Goal: Transaction & Acquisition: Purchase product/service

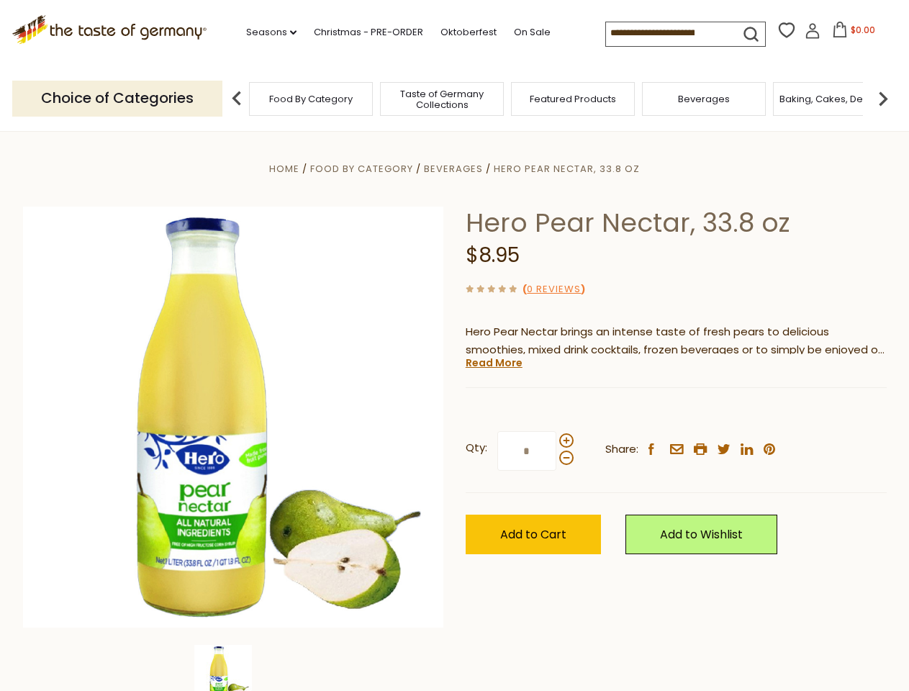
click at [454, 345] on div "Home Food By Category [GEOGRAPHIC_DATA] Hero Pear Nectar, 33.8 oz Hero Pear Nec…" at bounding box center [454, 437] width 885 height 554
click at [266, 32] on link "Seasons dropdown_arrow" at bounding box center [271, 32] width 50 height 16
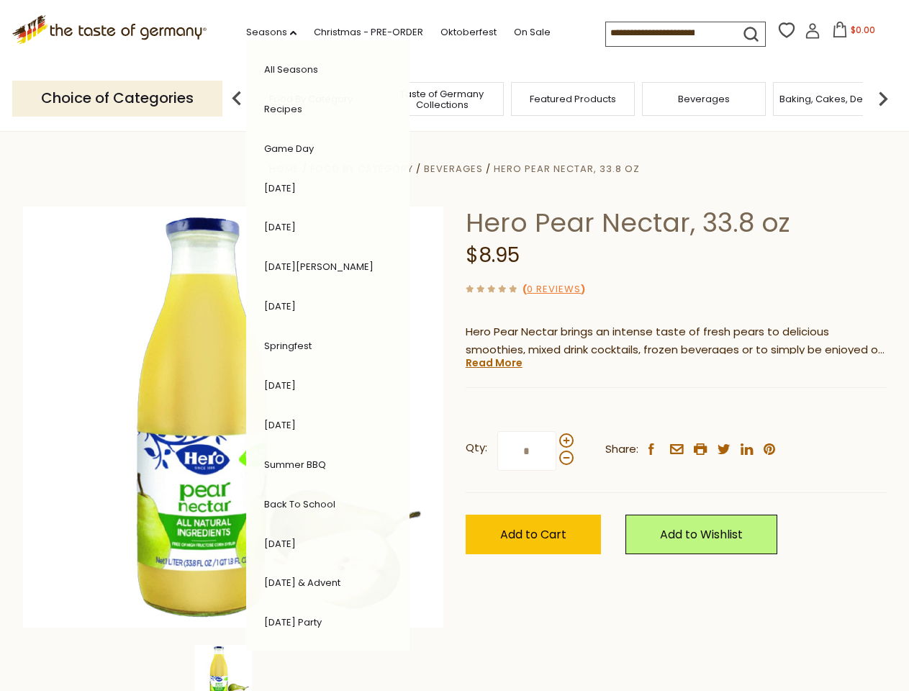
click at [851, 34] on span "$0.00" at bounding box center [863, 30] width 24 height 12
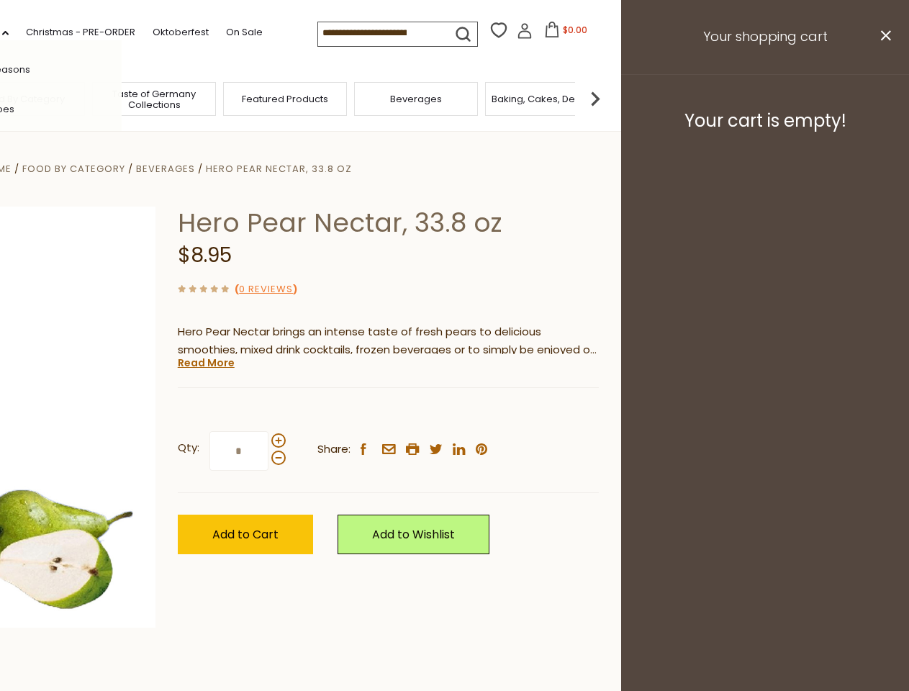
click at [242, 98] on span "Featured Products" at bounding box center [285, 99] width 86 height 11
click at [883, 98] on footer "Your cart is empty!" at bounding box center [765, 120] width 288 height 93
click at [454, 411] on div "Qty: * Share: facebook email printer twitter linkedin pinterest" at bounding box center [388, 451] width 421 height 83
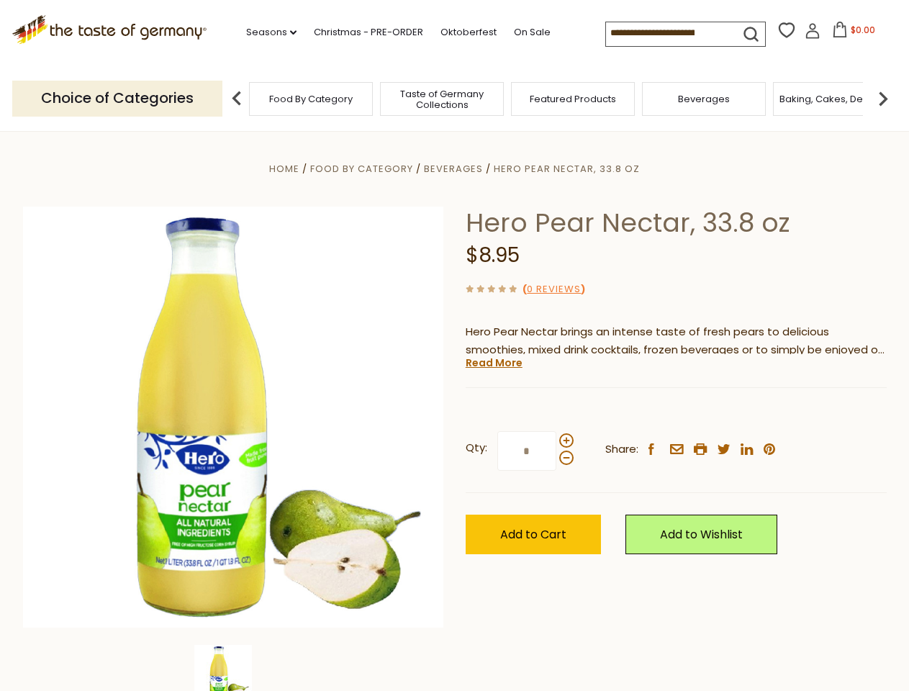
click at [233, 668] on div "Home Food By Category [GEOGRAPHIC_DATA] Hero Pear Nectar, 33.8 oz Hero Pear Nec…" at bounding box center [454, 437] width 885 height 554
click at [233, 668] on img at bounding box center [223, 674] width 58 height 58
click at [493, 363] on link "Read More" at bounding box center [494, 363] width 57 height 14
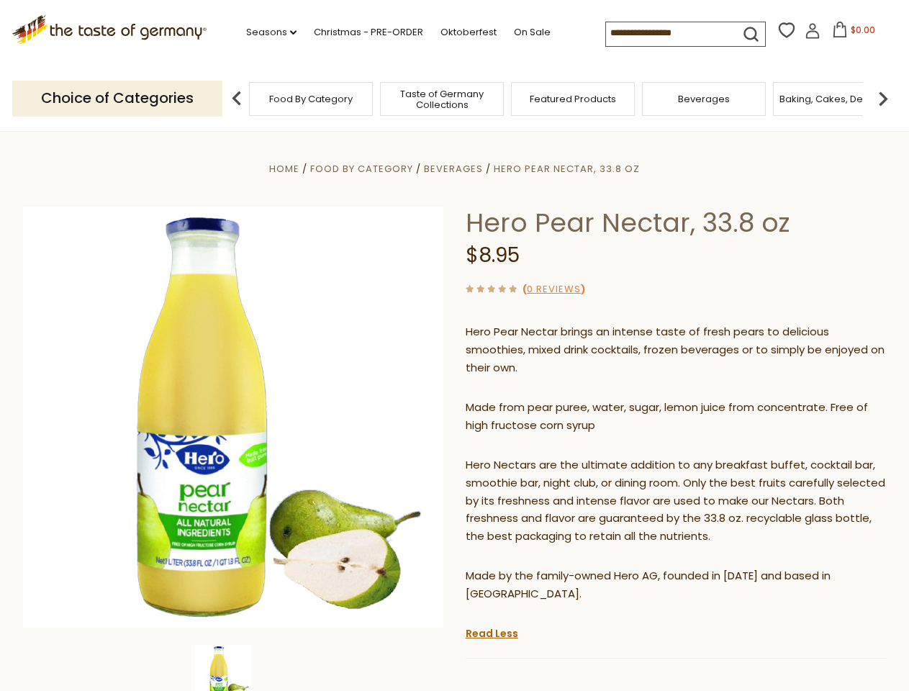
click at [566, 456] on p "Hero Nectars are the ultimate addition to any breakfast buffet, cocktail bar, s…" at bounding box center [676, 501] width 421 height 90
